Goal: Find specific page/section: Find specific page/section

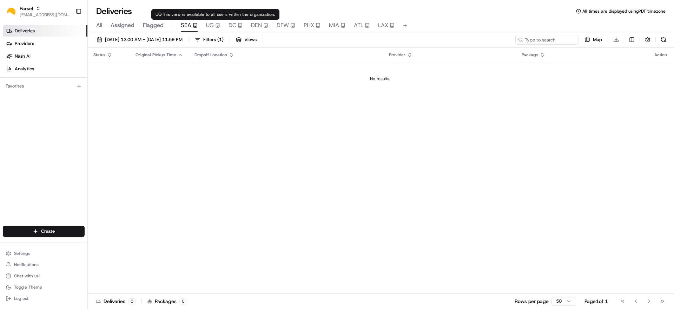
click at [217, 27] on icon "button" at bounding box center [217, 27] width 1 height 1
